Goal: Information Seeking & Learning: Learn about a topic

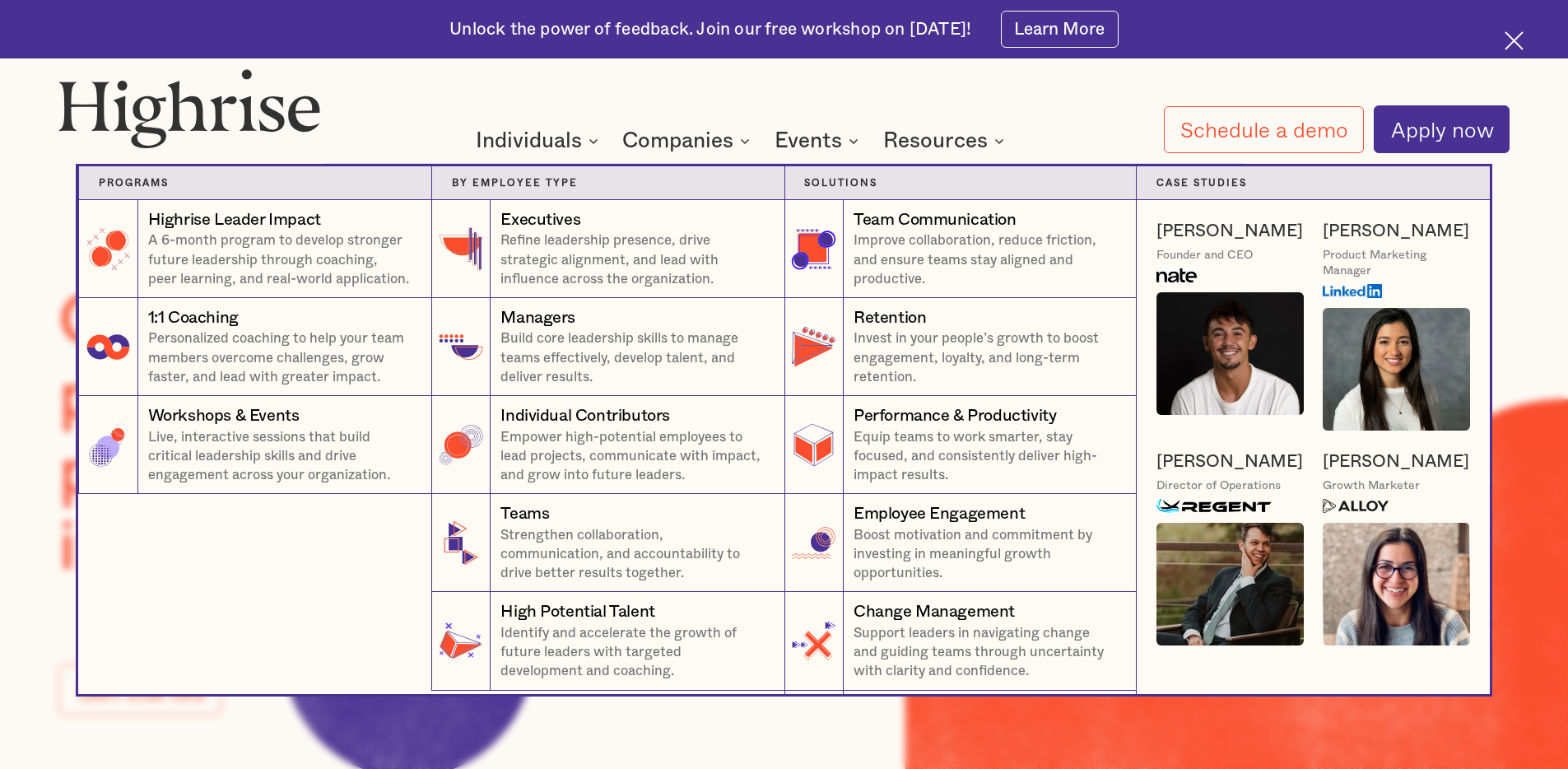
click at [1109, 137] on nav "Programs 4 Highrise Leader Impact Program A 6-month program to develop stronger…" at bounding box center [784, 411] width 988 height 566
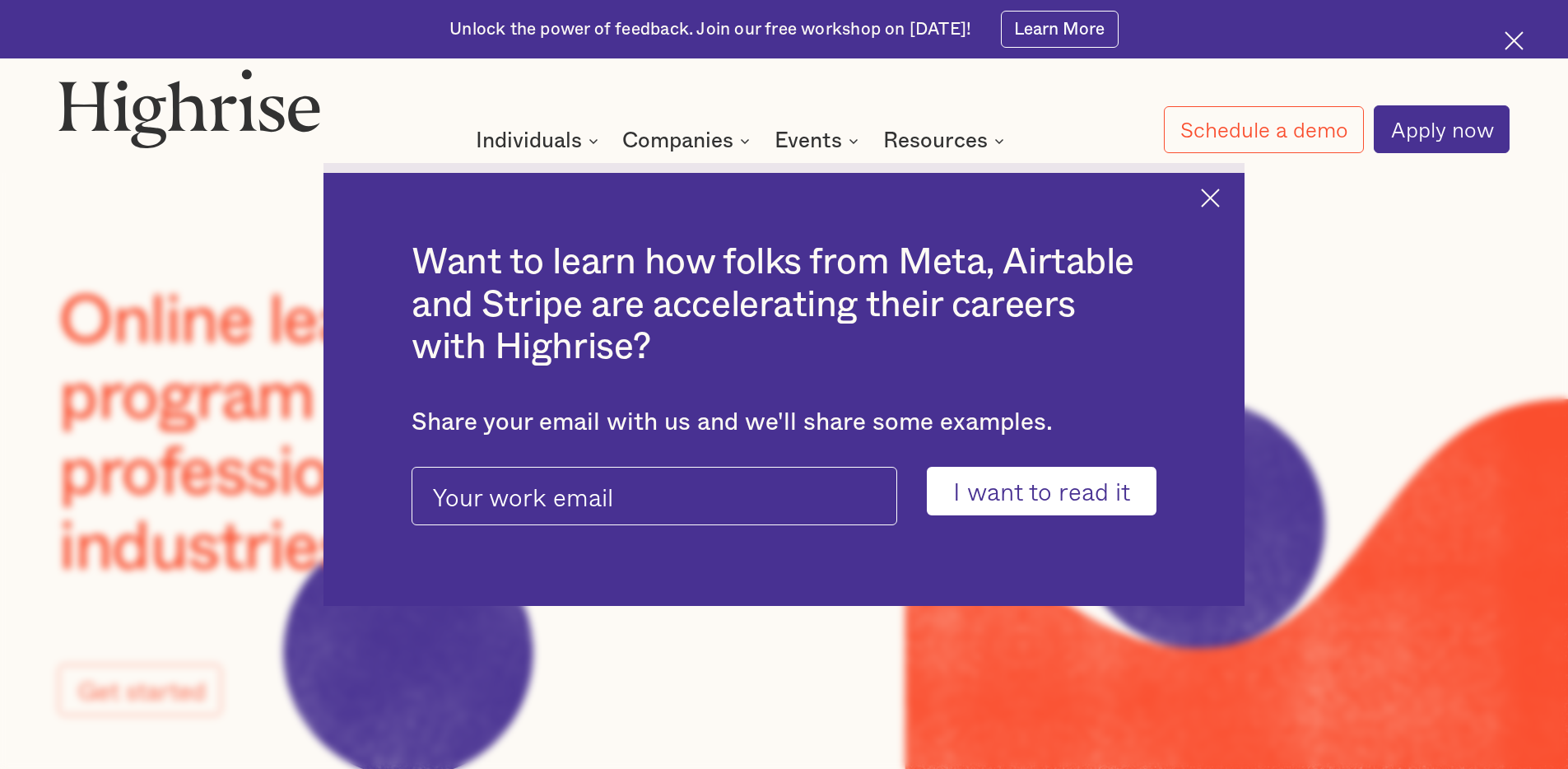
click at [1220, 197] on img at bounding box center [1210, 198] width 19 height 19
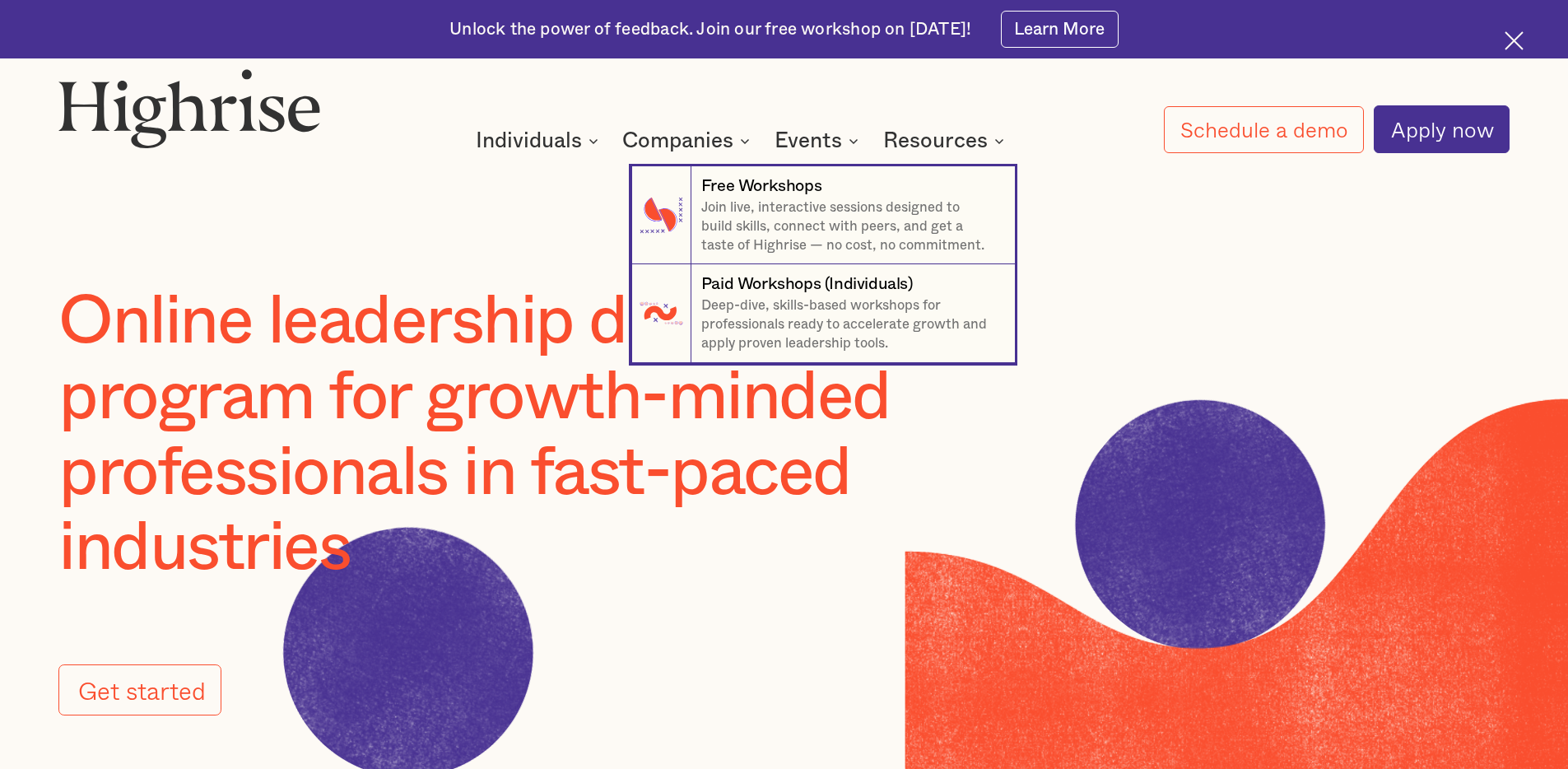
click at [990, 138] on nav "7 Free Workshops Join live, interactive sessions designed to build skills, conn…" at bounding box center [784, 245] width 988 height 236
click at [996, 143] on nav "7 Free Workshops Join live, interactive sessions designed to build skills, conn…" at bounding box center [784, 245] width 988 height 236
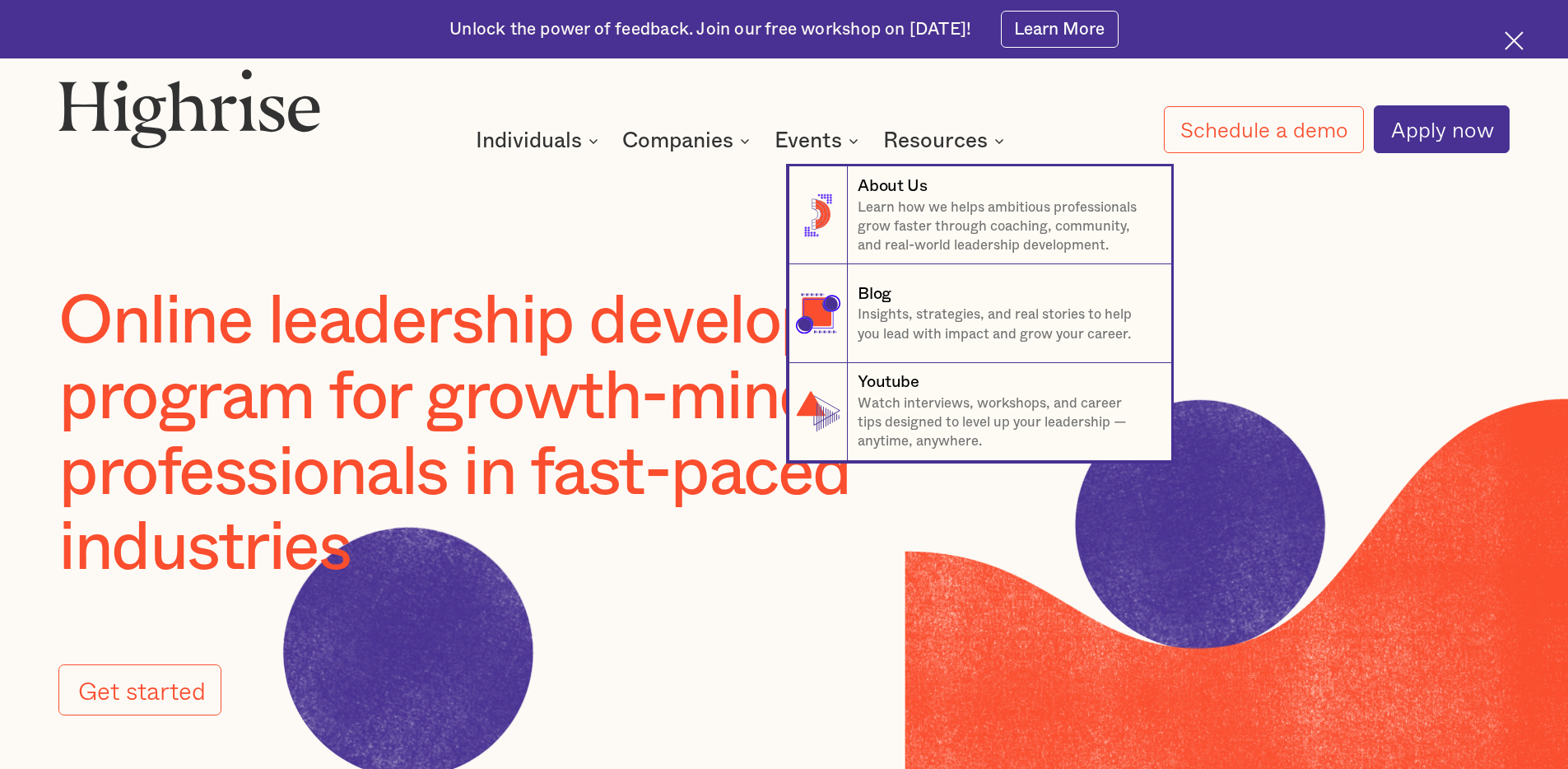
click at [678, 230] on nav "8 About Us Learn how we helps ambitious professionals grow faster through coach…" at bounding box center [784, 295] width 988 height 334
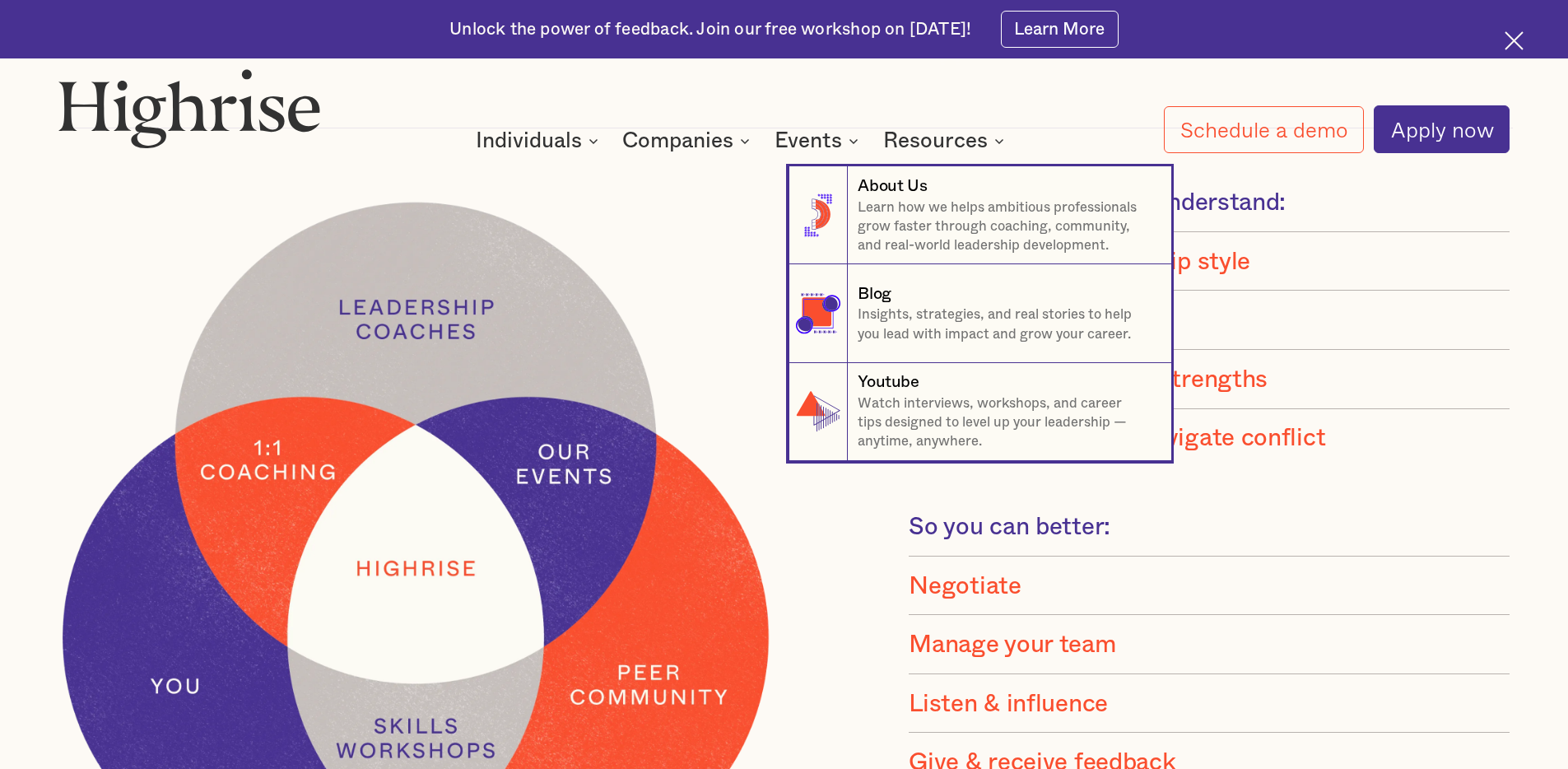
scroll to position [1569, 0]
click at [654, 291] on nav "8 About Us Learn how we helps ambitious professionals grow faster through coach…" at bounding box center [784, 295] width 988 height 334
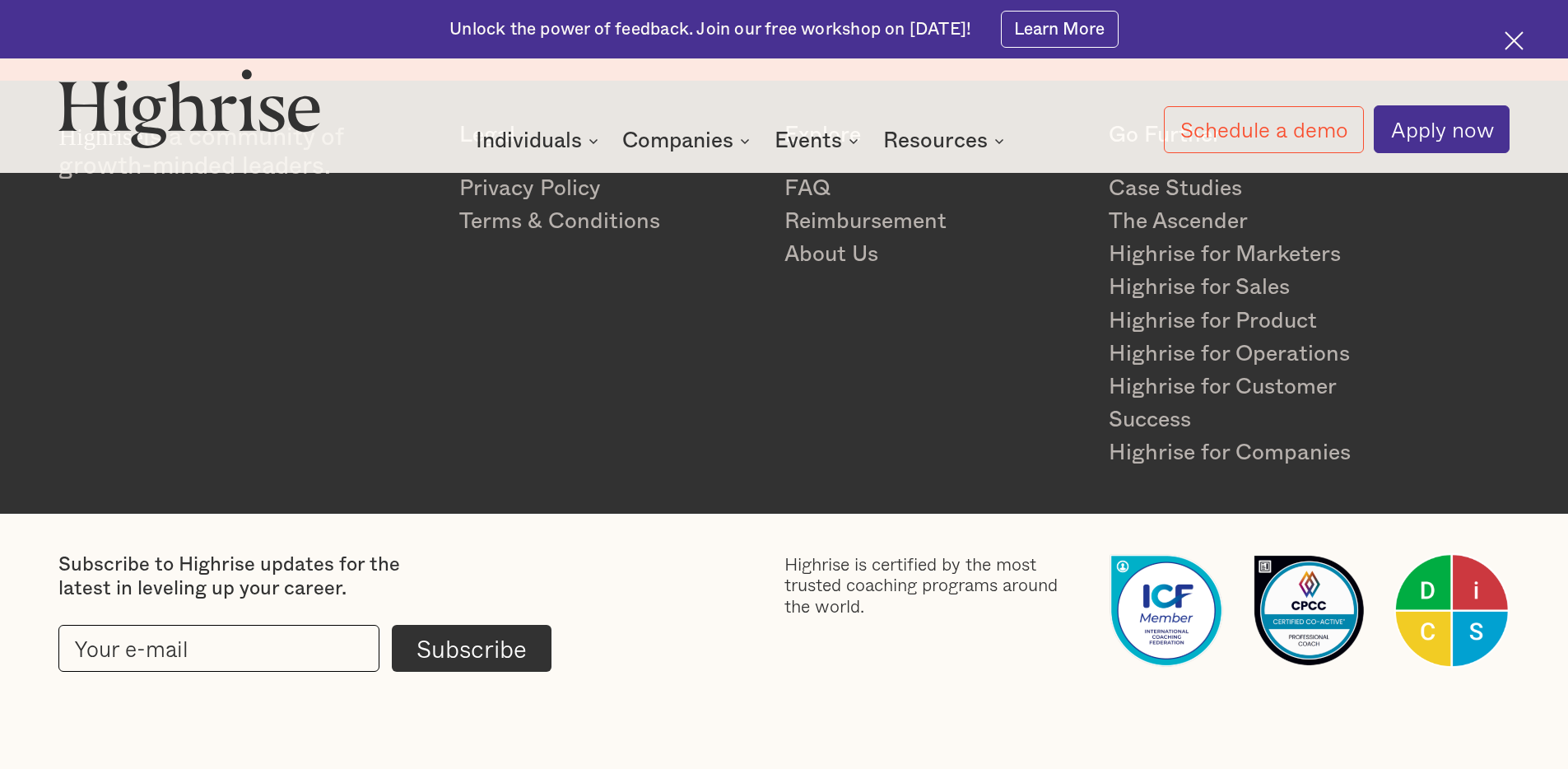
scroll to position [4659, 0]
click at [1462, 379] on div "Highrise is a community of growth-minded leaders. Legal Privacy Policy Terms & …" at bounding box center [784, 296] width 1451 height 347
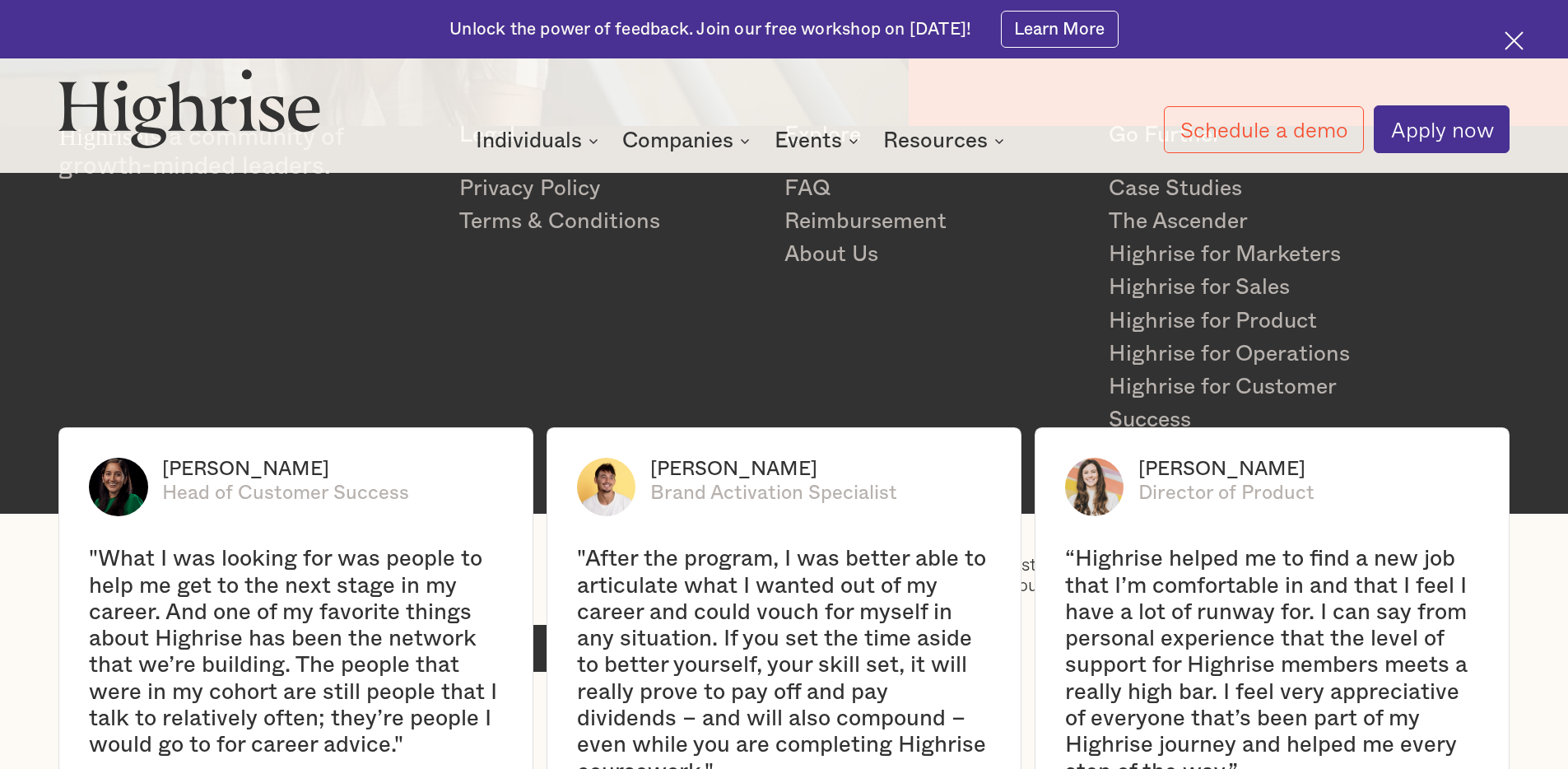
scroll to position [3215, 0]
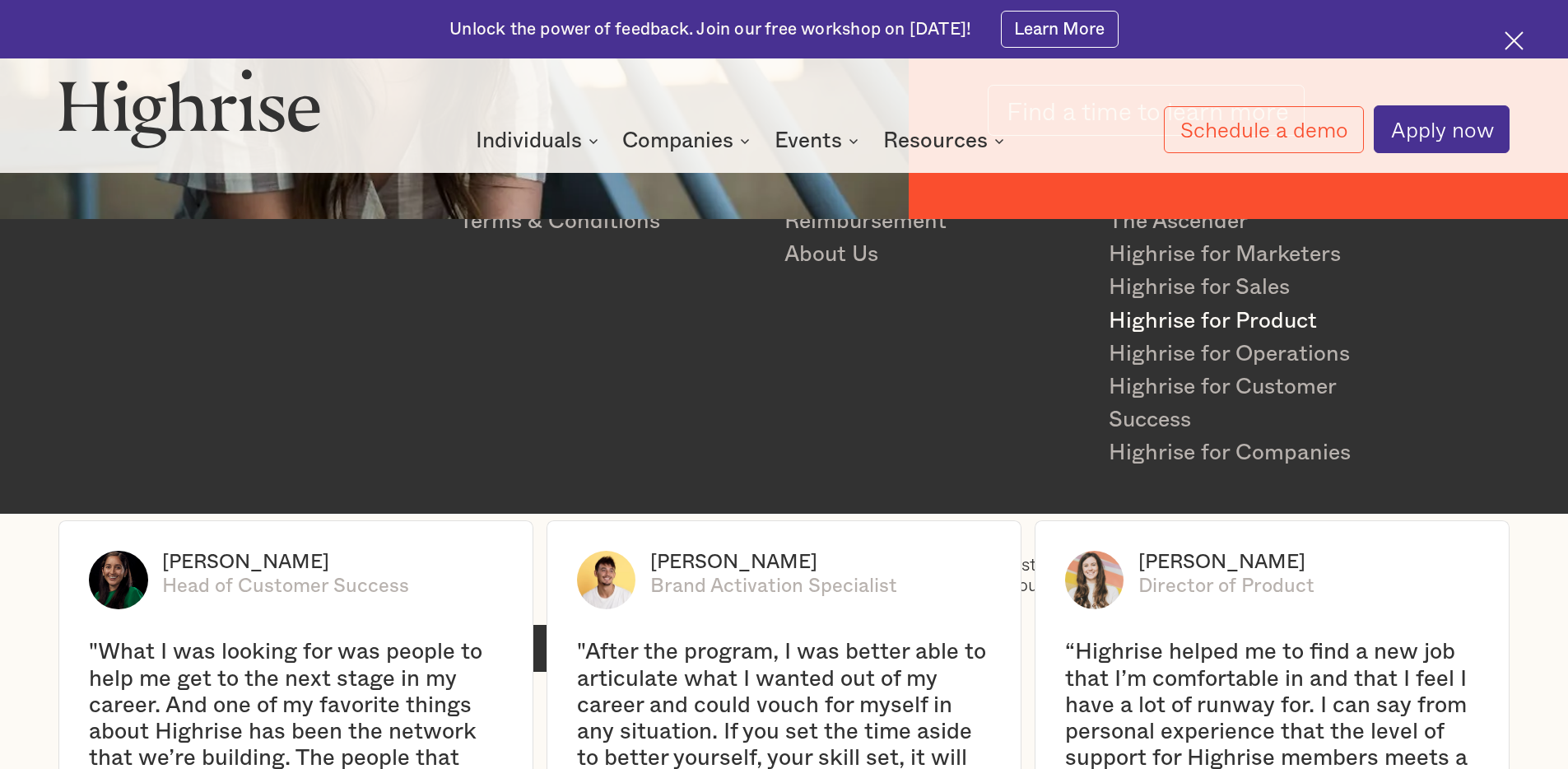
click at [1244, 320] on link "Highrise for Product" at bounding box center [1259, 321] width 301 height 33
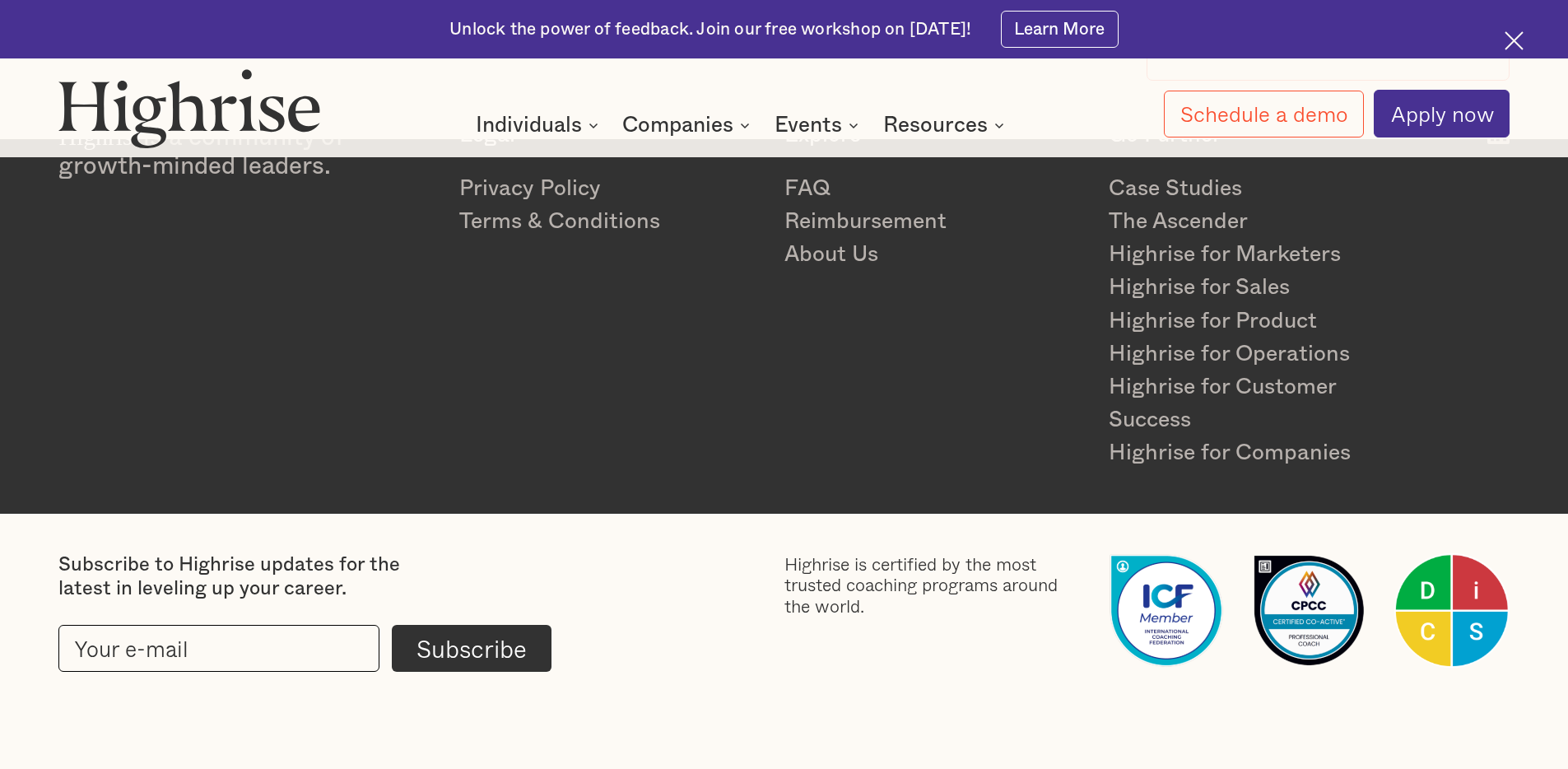
scroll to position [9534, 0]
